Goal: Find specific page/section: Find specific page/section

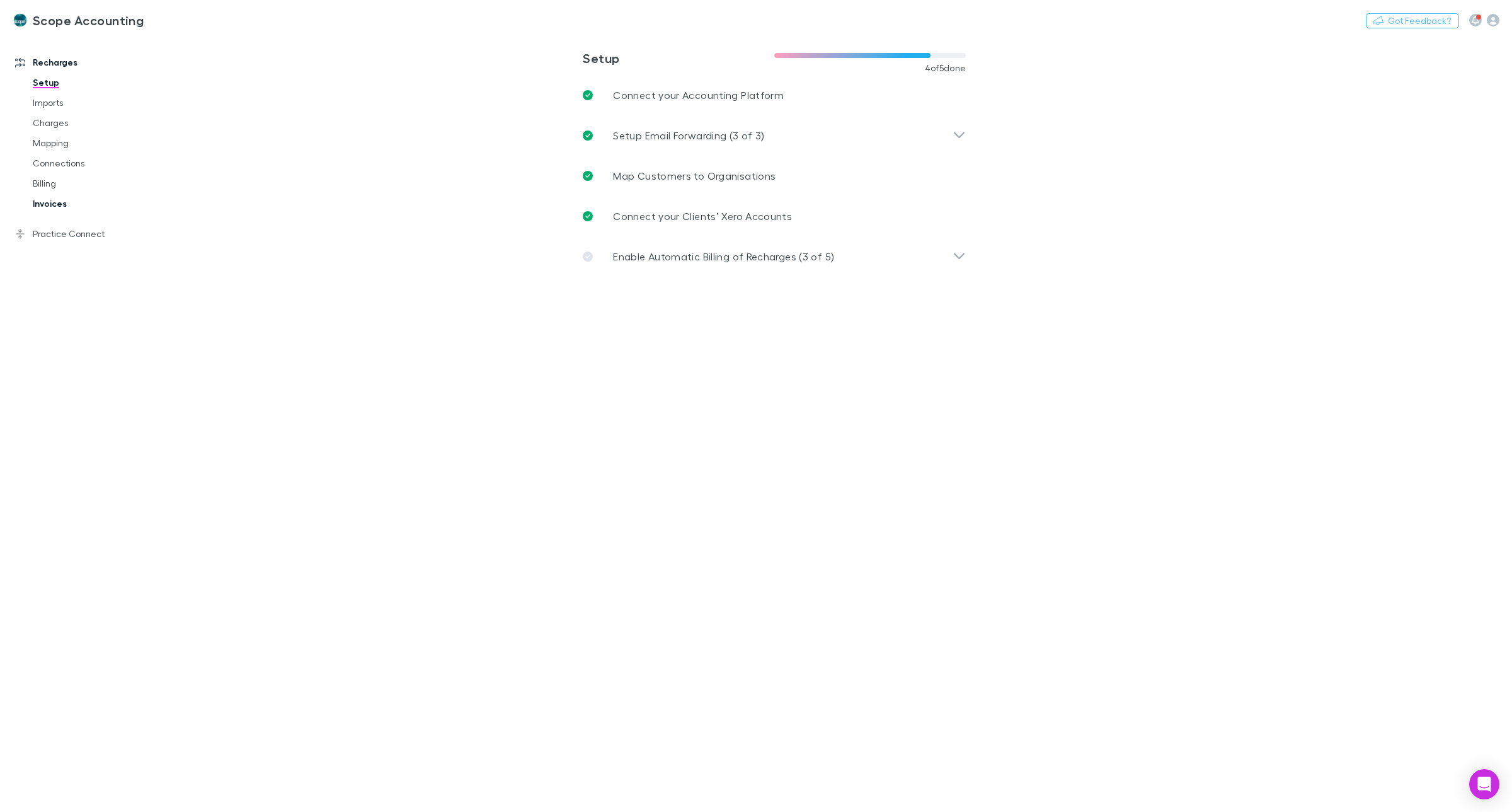
click at [45, 202] on link "Invoices" at bounding box center [98, 203] width 157 height 20
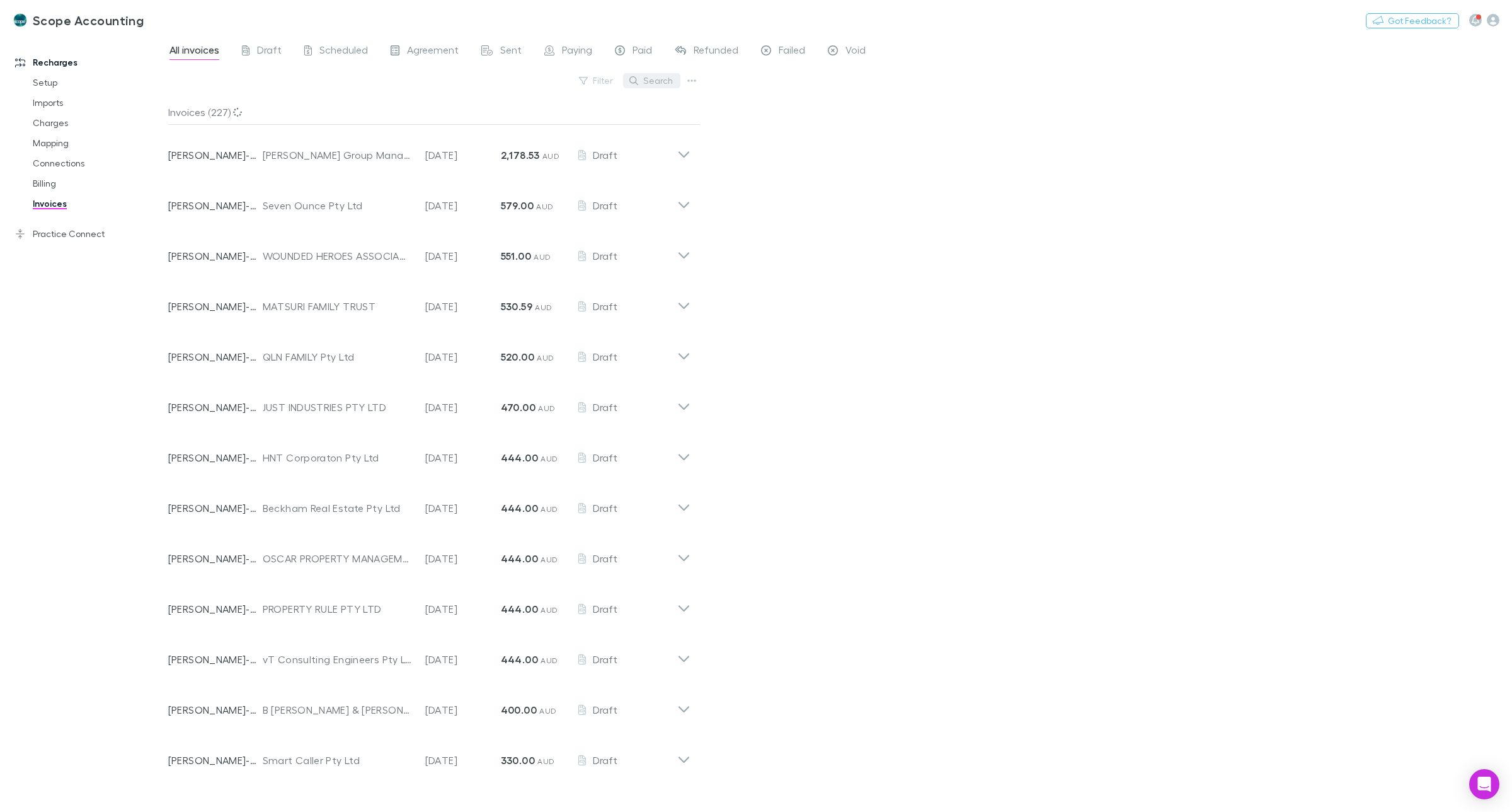
click at [642, 83] on button "Search" at bounding box center [652, 80] width 57 height 15
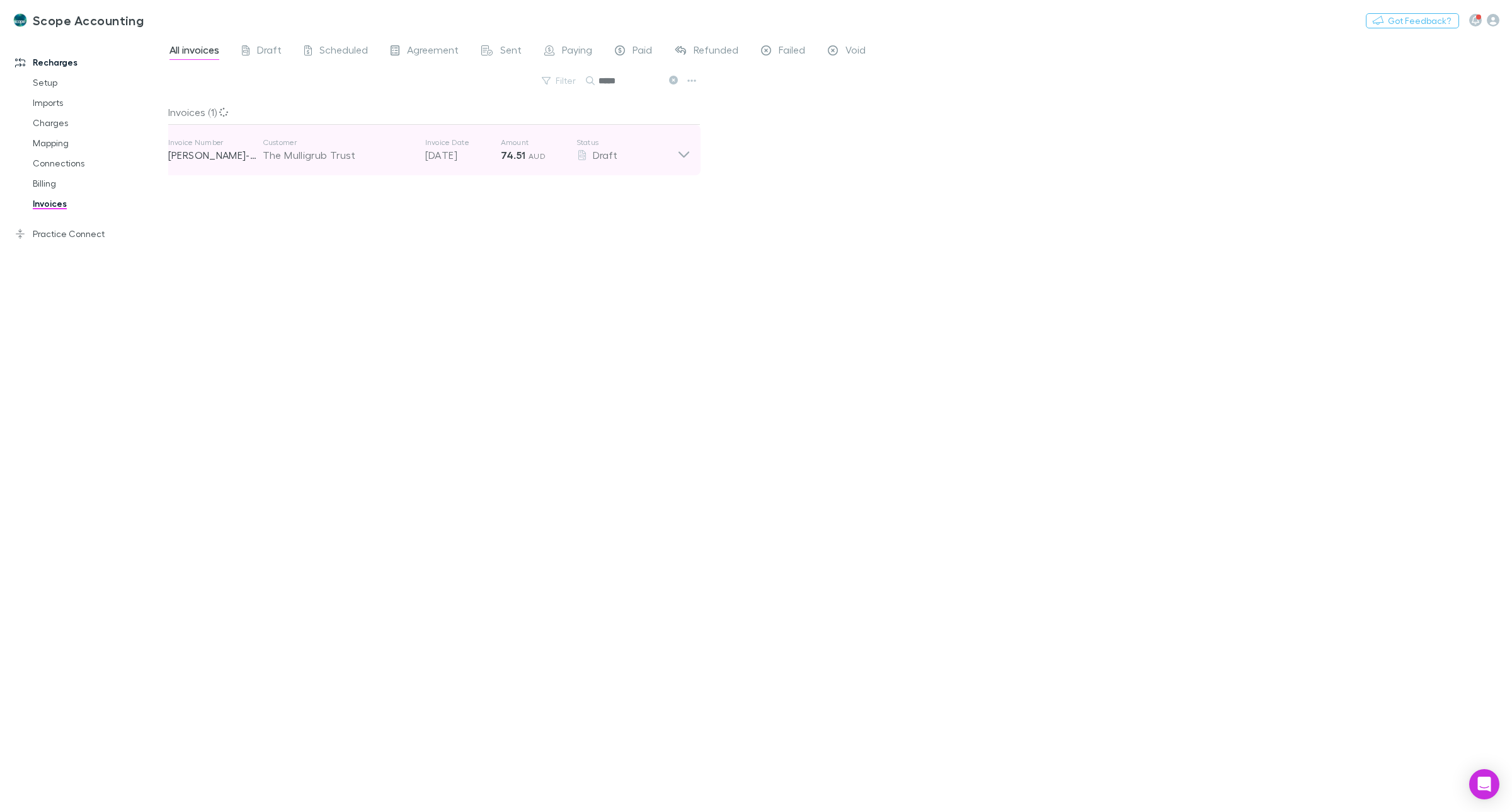
type input "*****"
click at [324, 157] on div "The Mulligrub Trust" at bounding box center [337, 155] width 150 height 15
